Goal: Information Seeking & Learning: Compare options

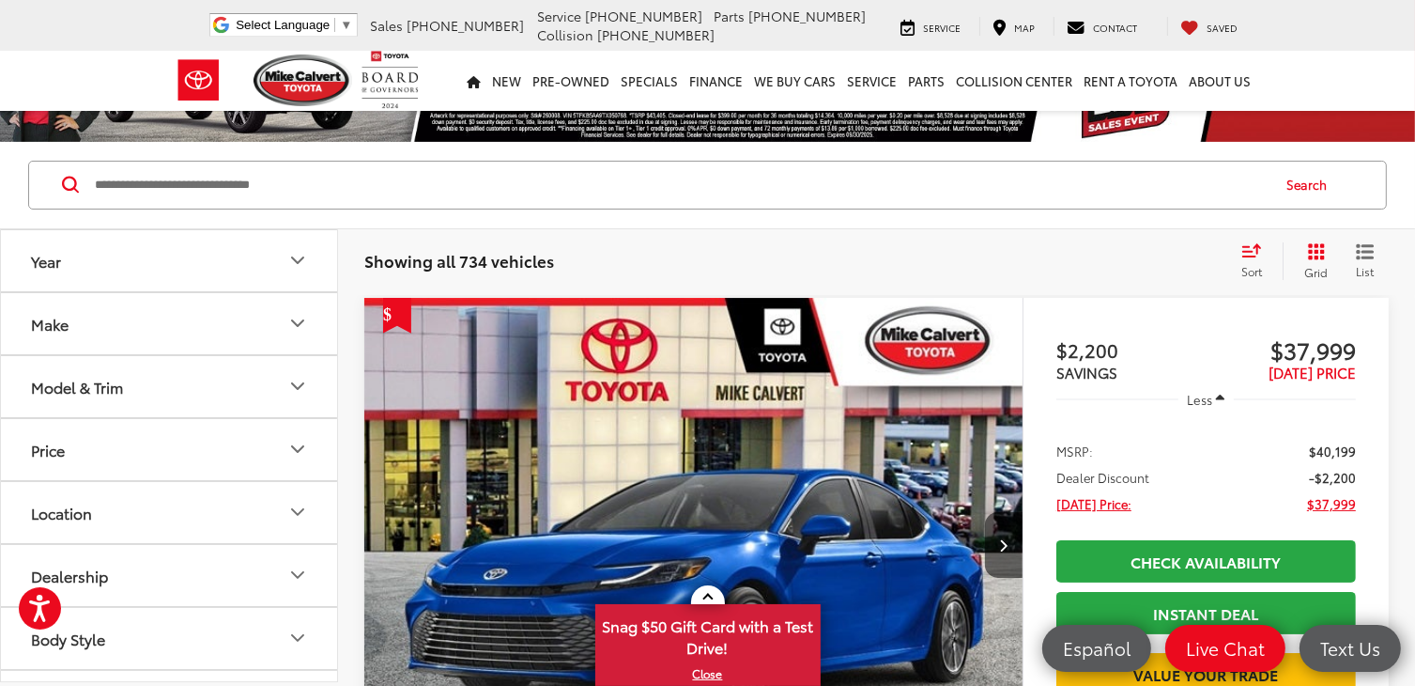
click at [294, 323] on icon "Make" at bounding box center [297, 323] width 11 height 6
click at [95, 389] on img at bounding box center [84, 389] width 52 height 44
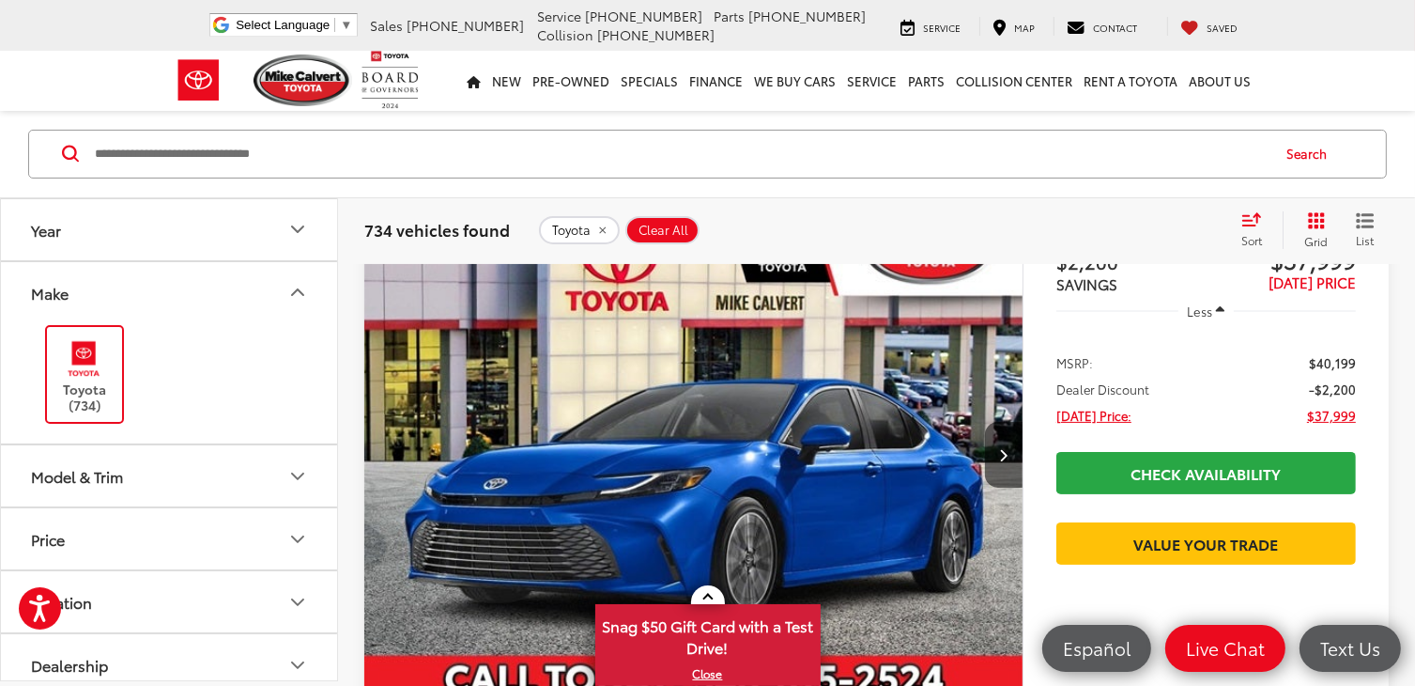
scroll to position [282, 0]
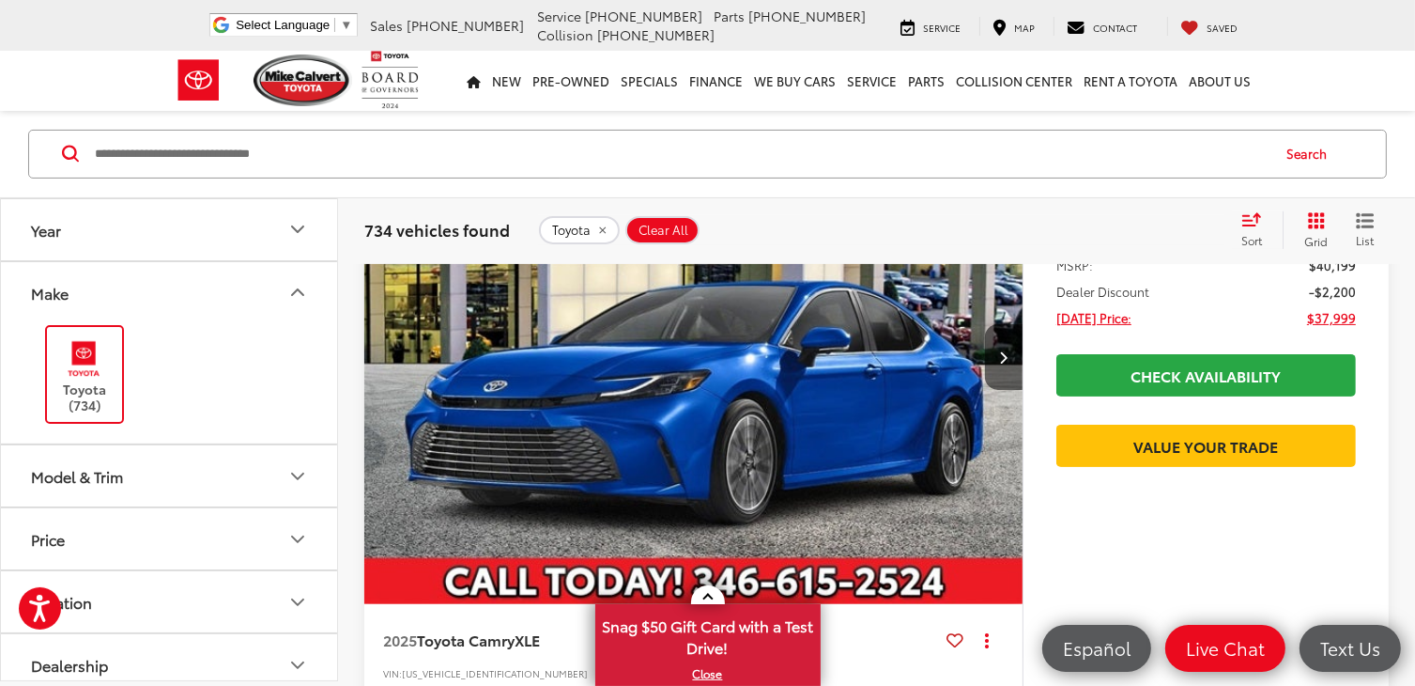
click at [165, 484] on button "Model & Trim" at bounding box center [170, 475] width 338 height 61
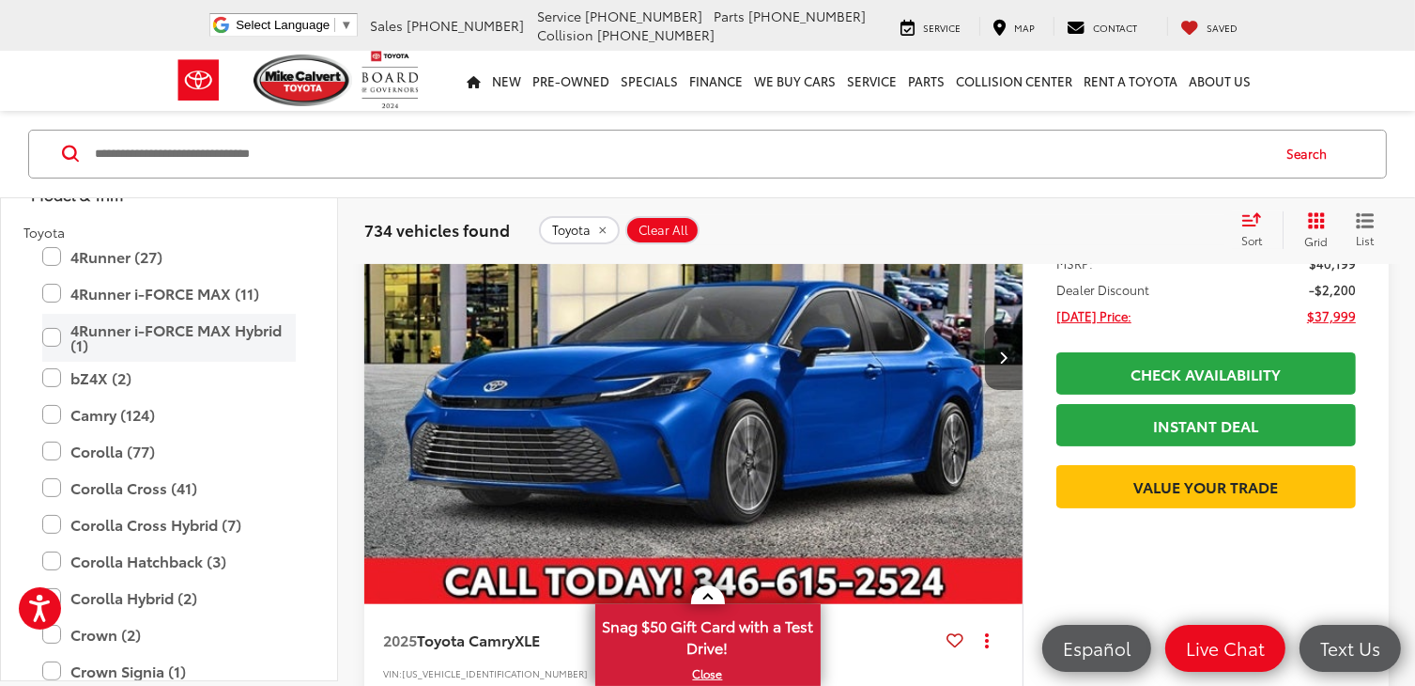
click at [46, 334] on label "4Runner i-FORCE MAX Hybrid (1)" at bounding box center [169, 338] width 254 height 48
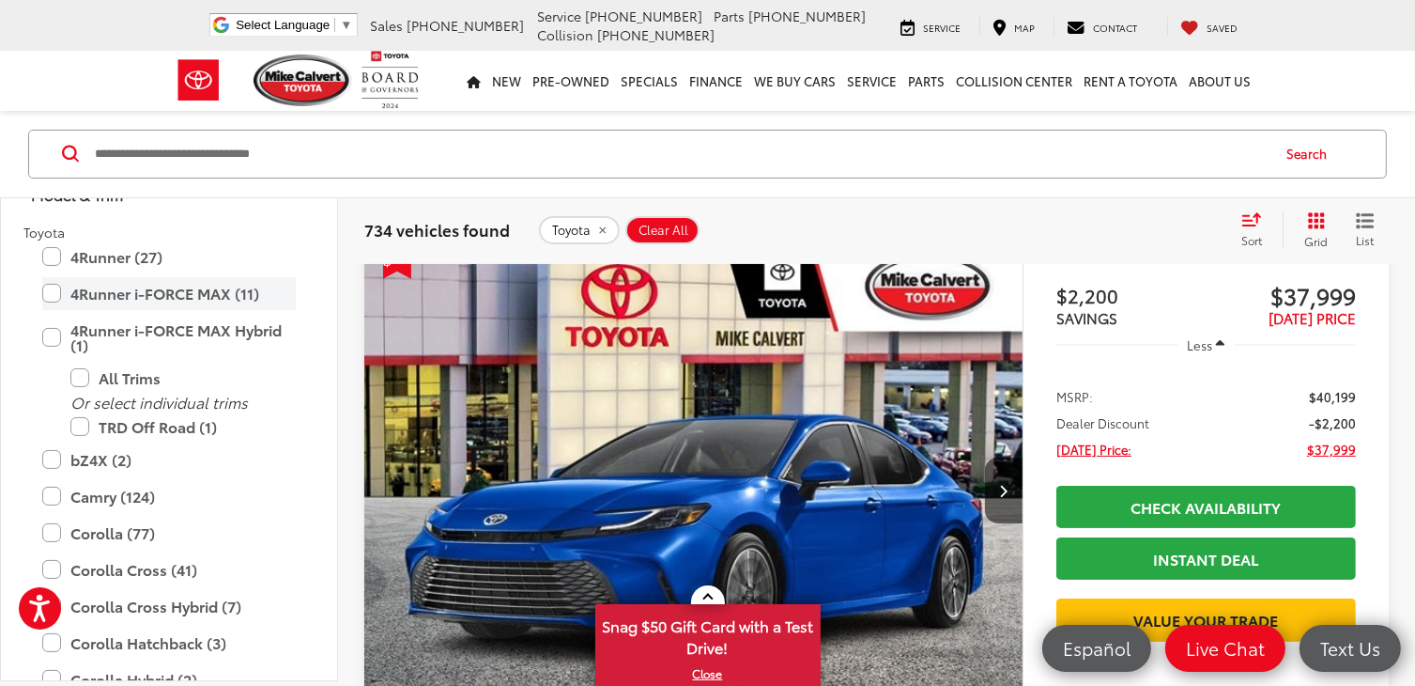
scroll to position [124, 0]
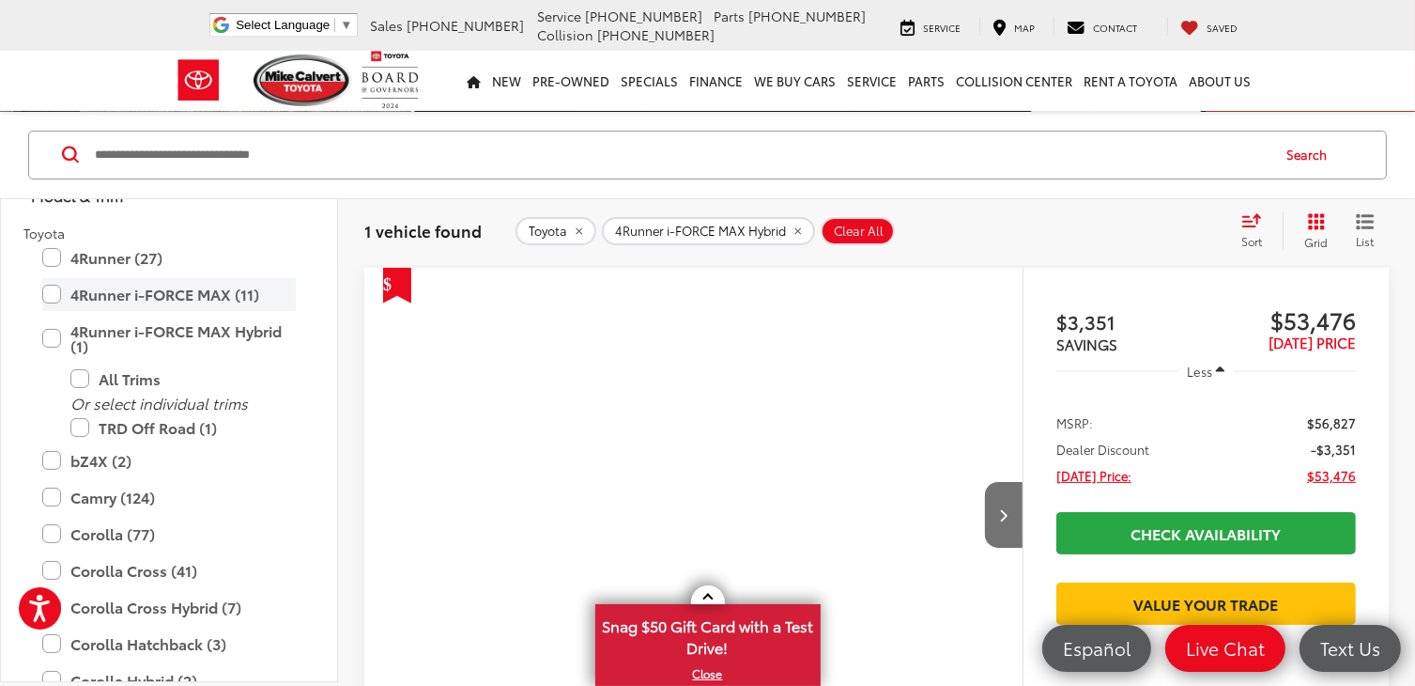
click at [51, 291] on label "4Runner i-FORCE MAX (11)" at bounding box center [169, 294] width 254 height 33
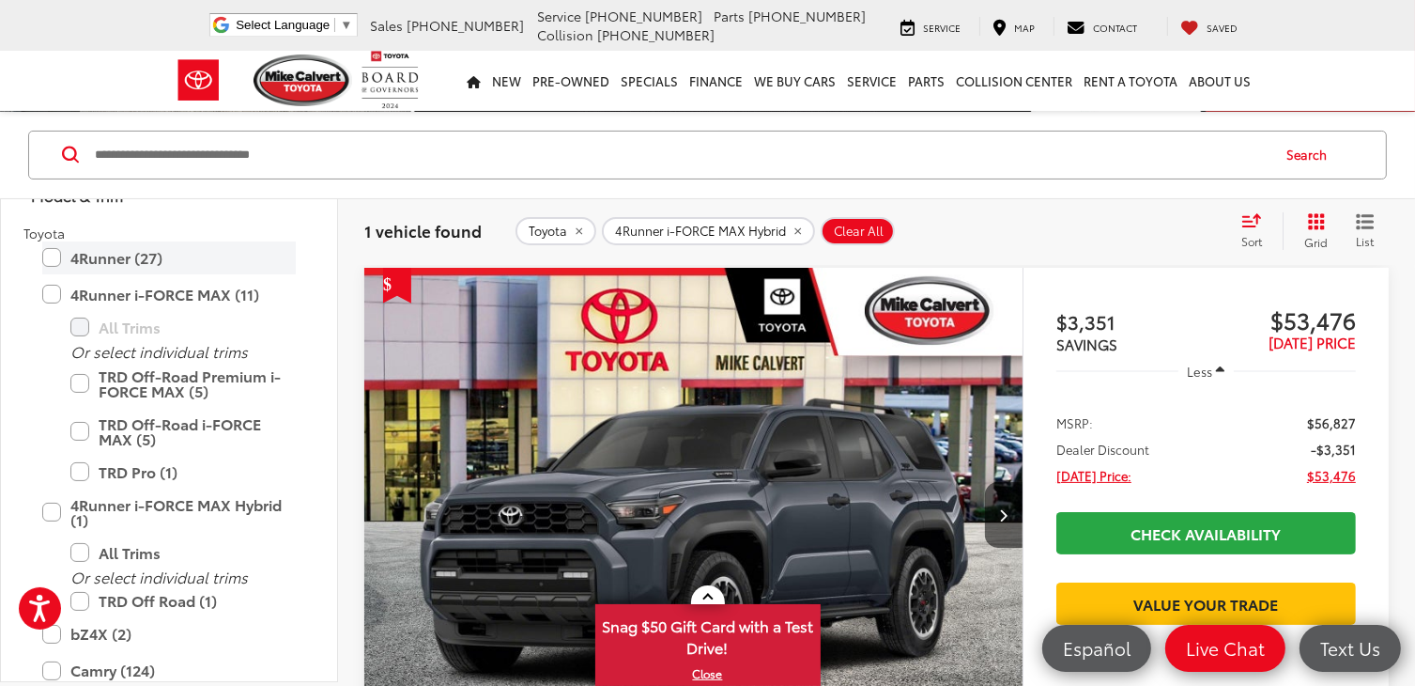
click at [45, 255] on label "4Runner (27)" at bounding box center [169, 257] width 254 height 33
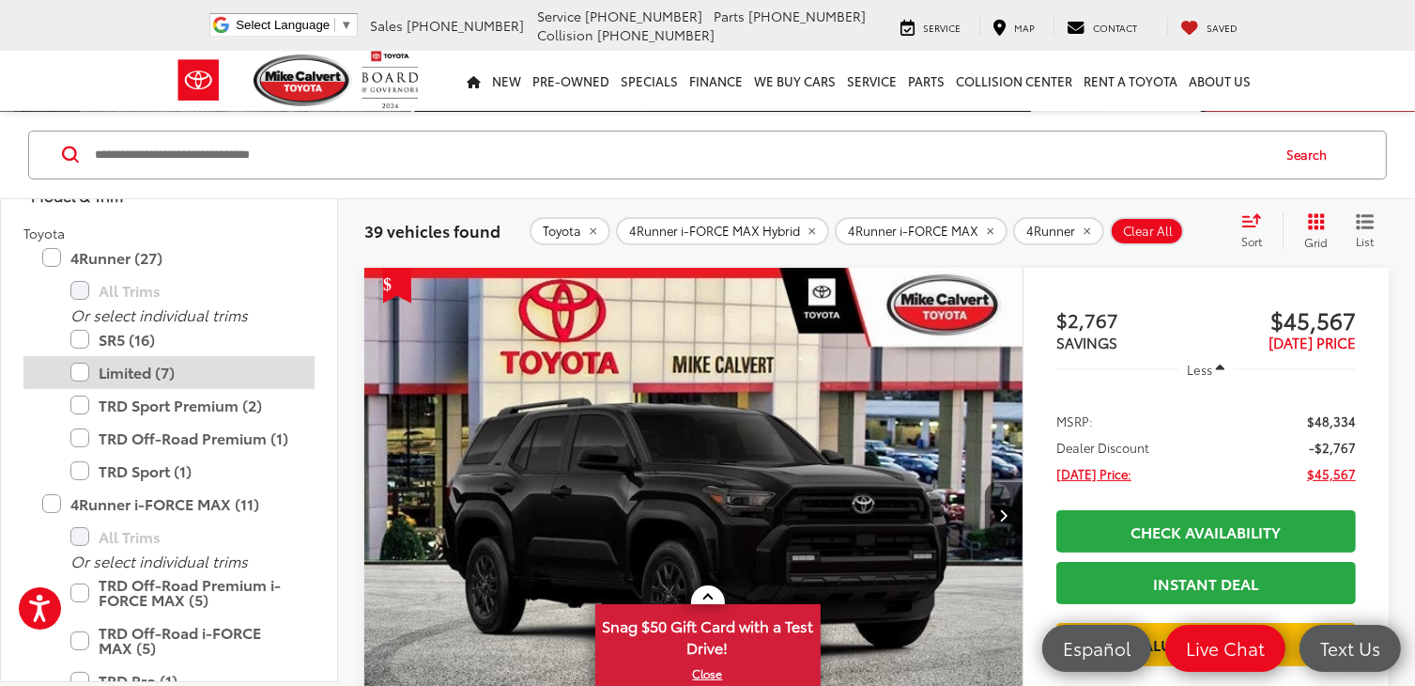
click at [76, 368] on label "Limited (7)" at bounding box center [182, 372] width 225 height 33
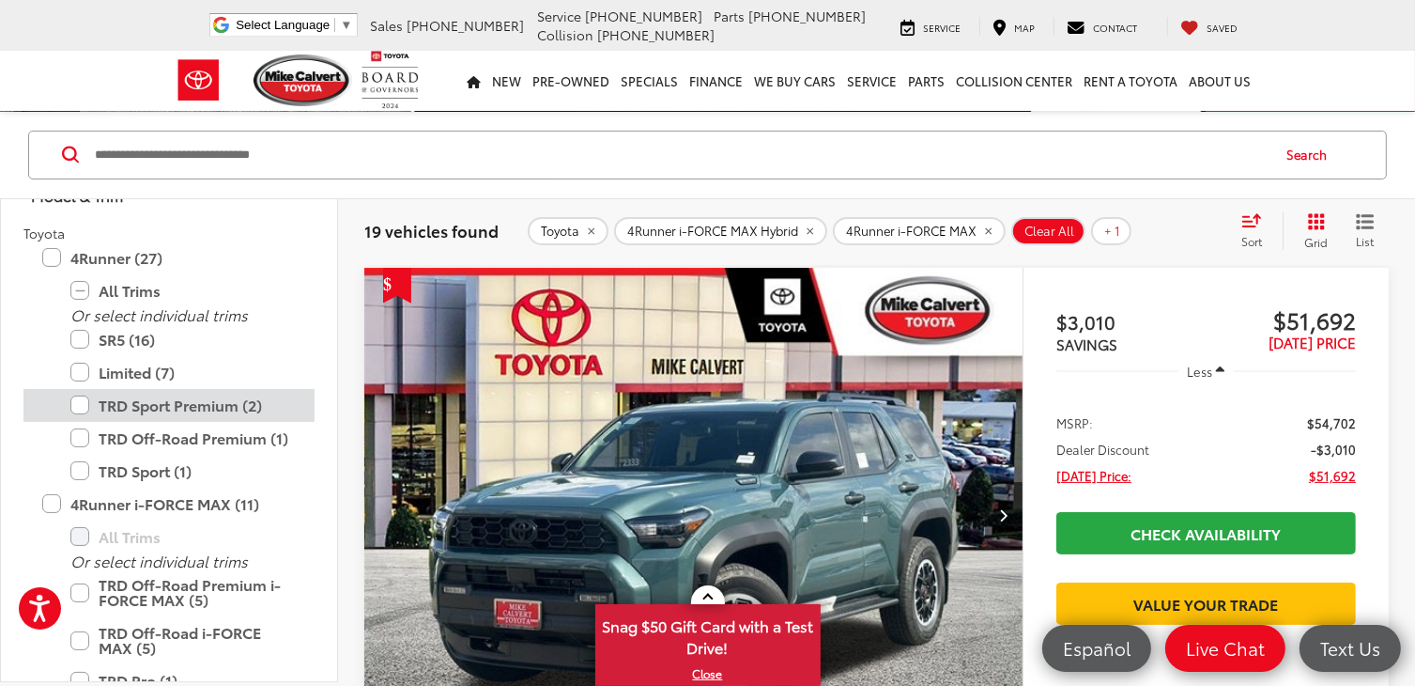
click at [82, 403] on label "TRD Sport Premium (2)" at bounding box center [182, 405] width 225 height 33
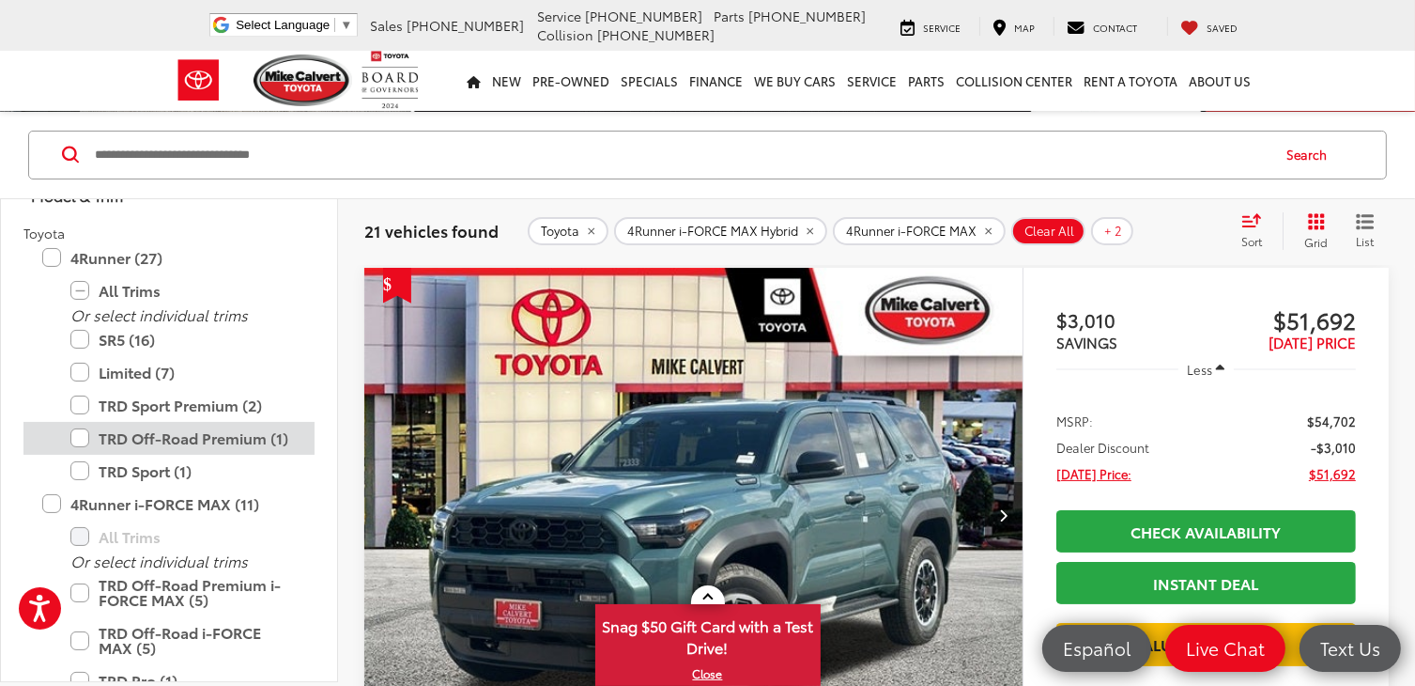
click at [79, 433] on label "TRD Off-Road Premium (1)" at bounding box center [182, 438] width 225 height 33
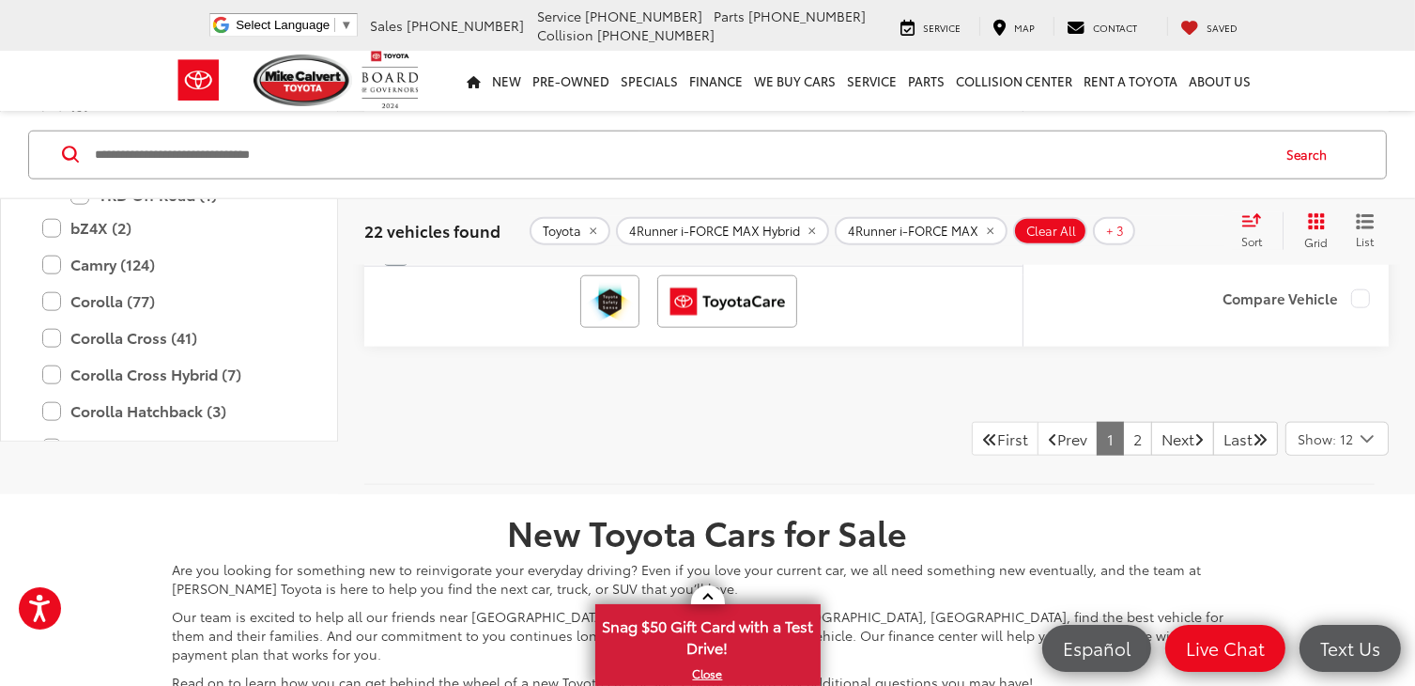
scroll to position [9234, 0]
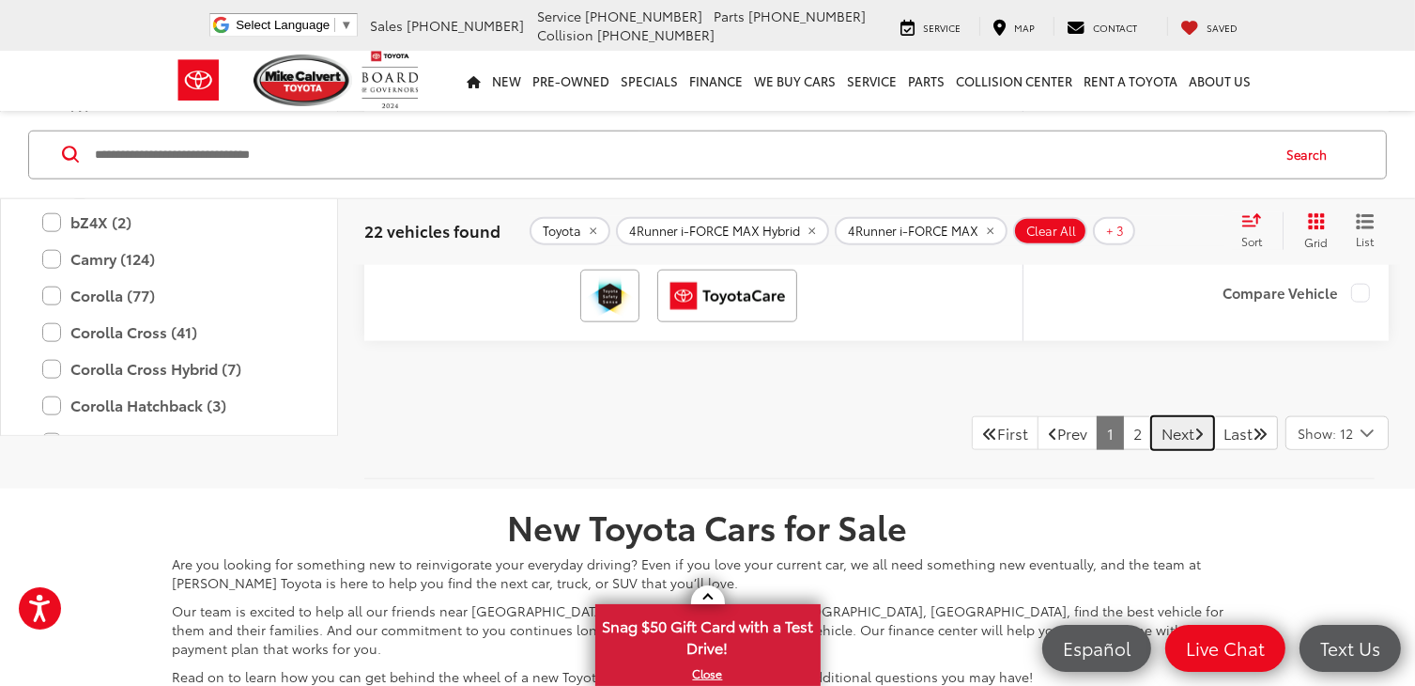
click at [1168, 422] on link "Next" at bounding box center [1182, 433] width 63 height 34
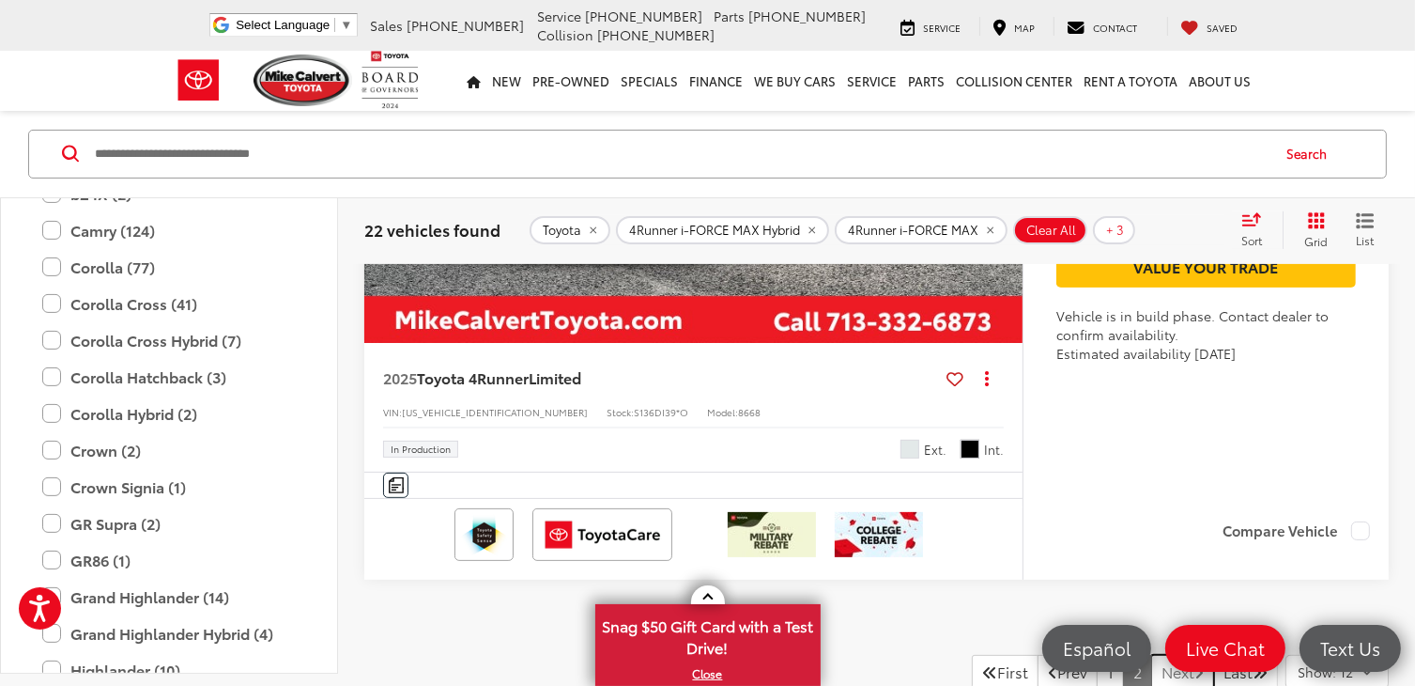
scroll to position [7731, 0]
